Goal: Task Accomplishment & Management: Manage account settings

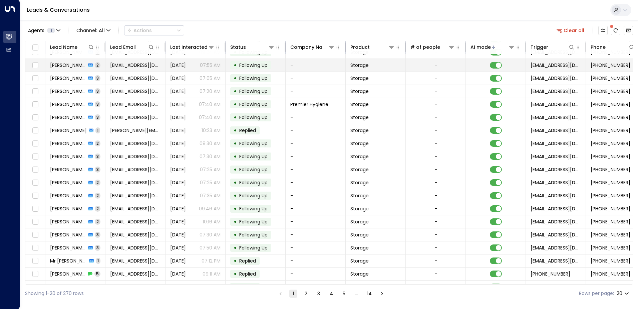
scroll to position [33, 0]
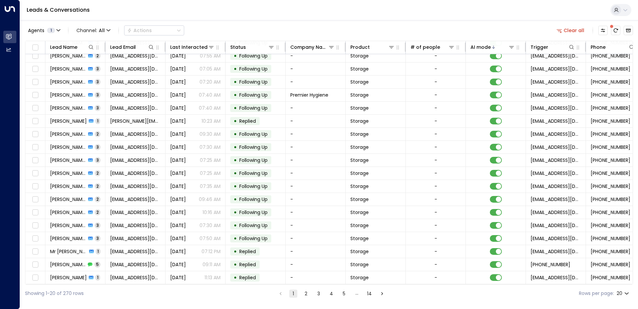
click at [303, 288] on div "Showing 1-20 of 270 rows 1 2 3 4 5 … 14 Rows per page: 20 **" at bounding box center [329, 293] width 608 height 18
click at [304, 291] on button "2" at bounding box center [306, 293] width 8 height 8
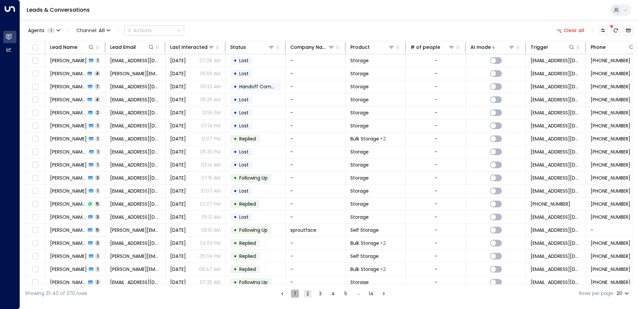
click at [294, 295] on button "1" at bounding box center [295, 293] width 8 height 8
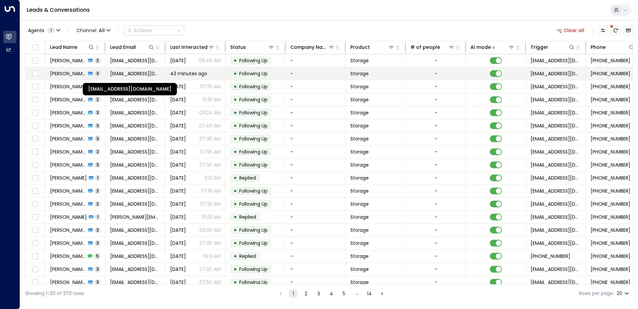
click at [147, 74] on span "[EMAIL_ADDRESS][DOMAIN_NAME]" at bounding box center [135, 73] width 50 height 7
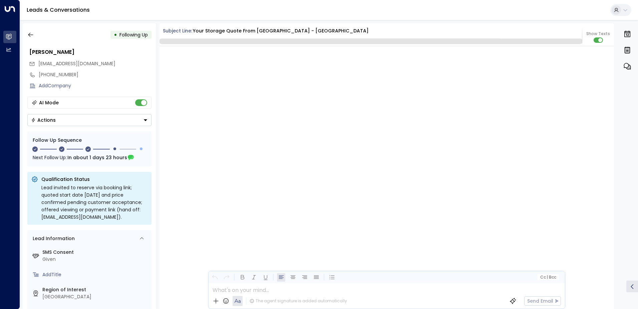
scroll to position [768, 0]
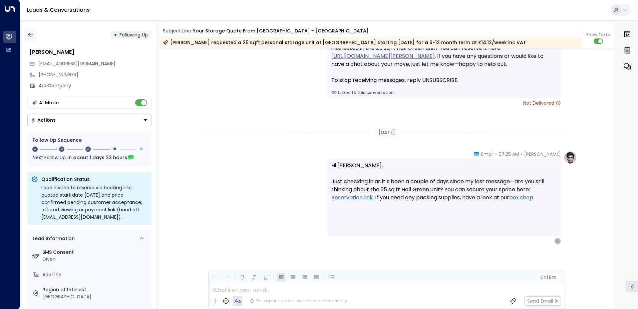
click at [32, 35] on icon "button" at bounding box center [30, 35] width 5 height 4
